Goal: Task Accomplishment & Management: Use online tool/utility

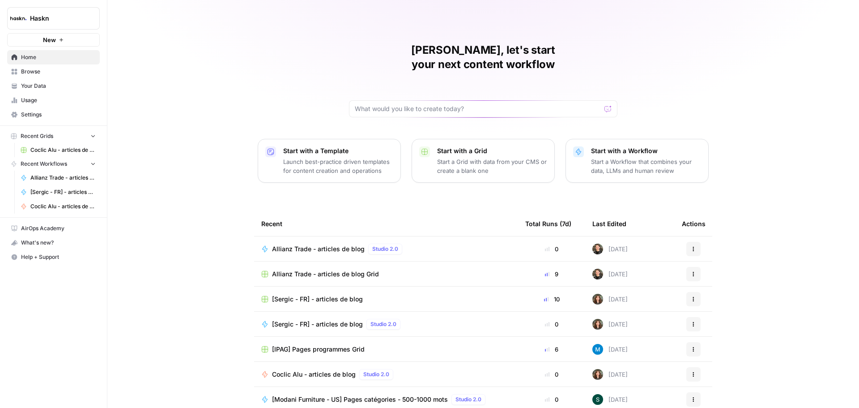
scroll to position [4, 0]
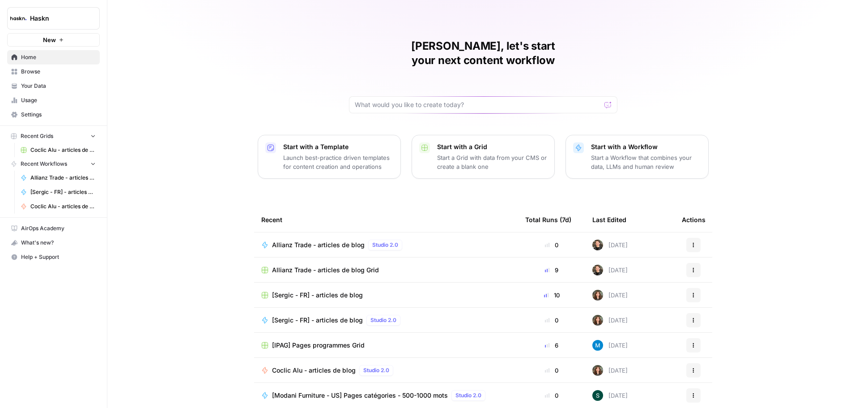
click at [329, 239] on div "Allianz Trade - articles de blog Studio 2.0" at bounding box center [339, 244] width 134 height 11
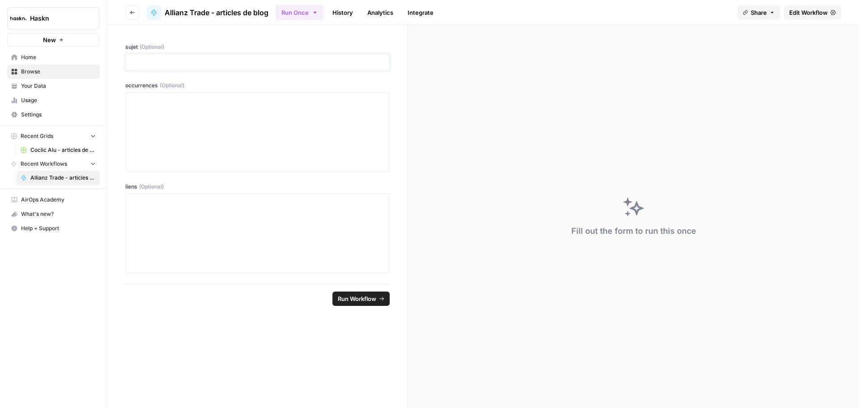
drag, startPoint x: 227, startPoint y: 64, endPoint x: 220, endPoint y: 94, distance: 30.9
click at [228, 64] on p at bounding box center [257, 62] width 253 height 9
click at [214, 124] on div at bounding box center [257, 132] width 253 height 72
click at [208, 227] on div at bounding box center [257, 233] width 253 height 72
click at [698, 111] on div "Fill out the form to run this once" at bounding box center [633, 216] width 451 height 383
